Goal: Share content

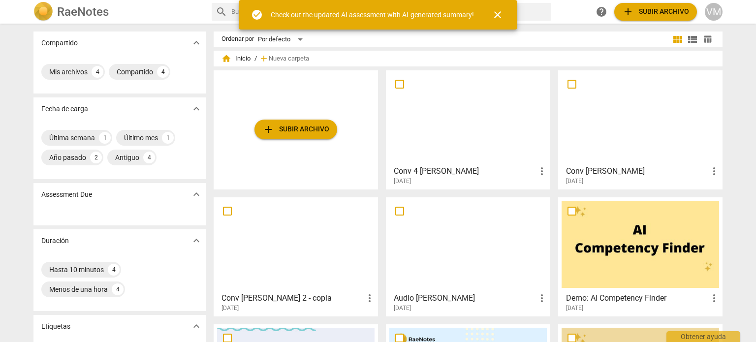
click at [471, 116] on div at bounding box center [468, 117] width 158 height 87
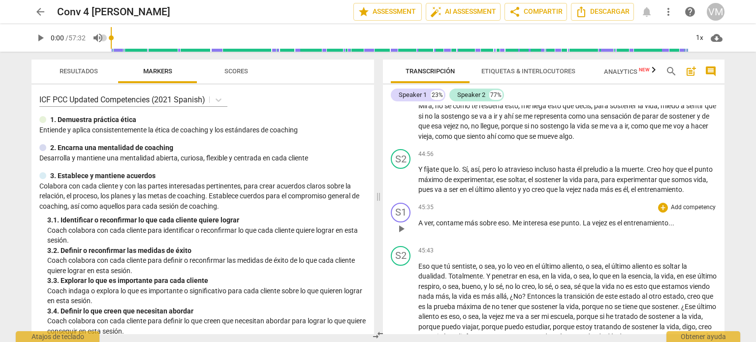
scroll to position [4432, 0]
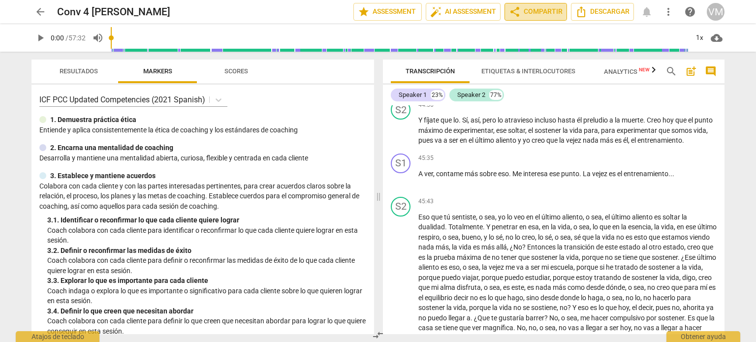
click at [528, 11] on span "share Compartir" at bounding box center [536, 12] width 54 height 12
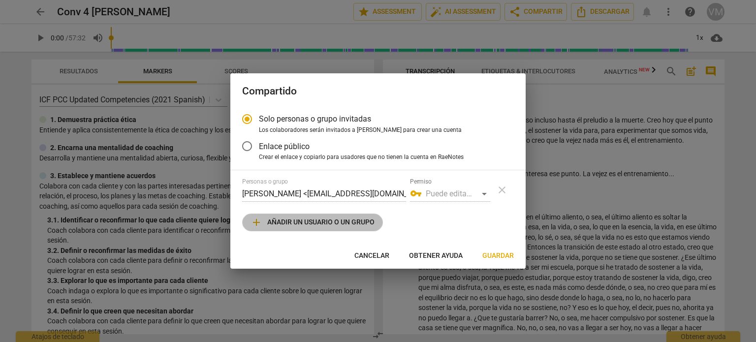
click at [259, 224] on span "add" at bounding box center [257, 223] width 12 height 12
radio input "false"
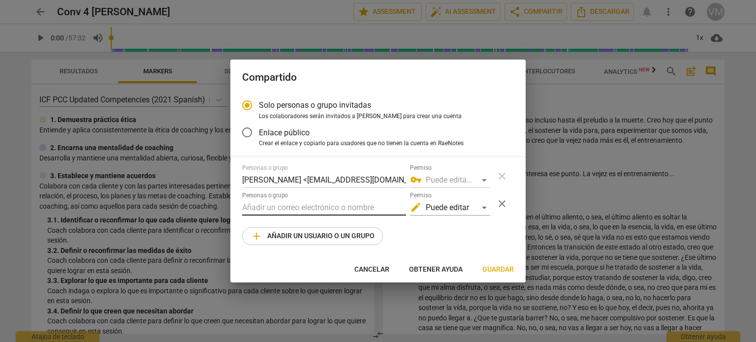
click at [254, 206] on input "text" at bounding box center [324, 208] width 164 height 16
type input "C"
type input "[EMAIL_ADDRESS][DOMAIN_NAME]"
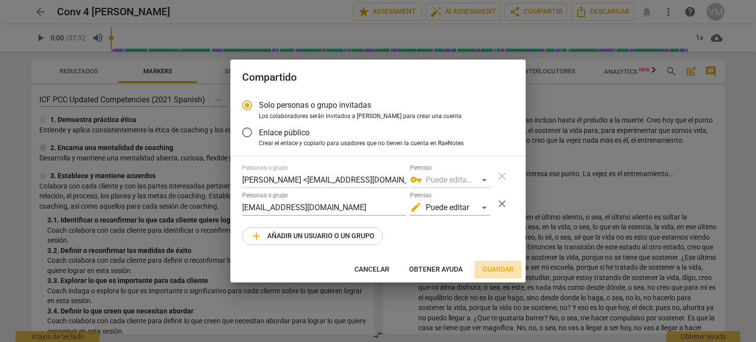
click at [499, 267] on span "Guardar" at bounding box center [499, 270] width 32 height 10
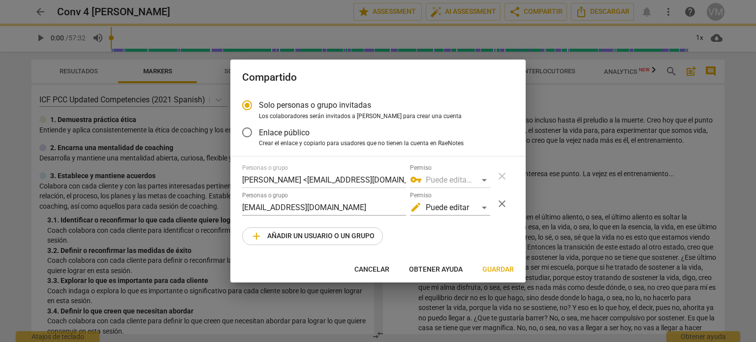
radio input "false"
type input "[PERSON_NAME] <[EMAIL_ADDRESS][DOMAIN_NAME]>"
